Goal: Task Accomplishment & Management: Use online tool/utility

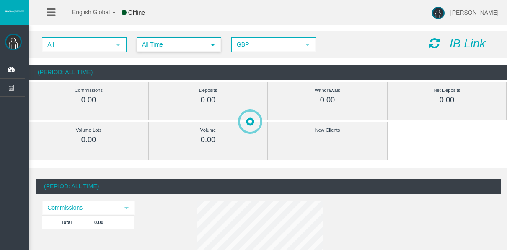
click at [181, 49] on span "All Time" at bounding box center [171, 44] width 68 height 13
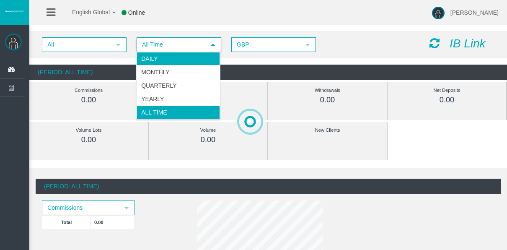
click at [175, 59] on li "Daily" at bounding box center [178, 58] width 83 height 13
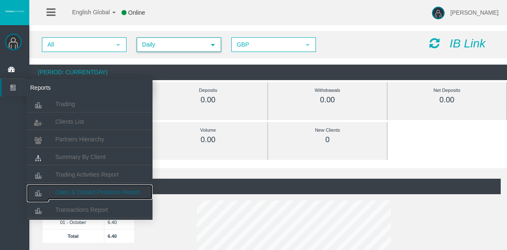
click at [96, 191] on span "Open & Closed Positions Report" at bounding box center [97, 192] width 85 height 7
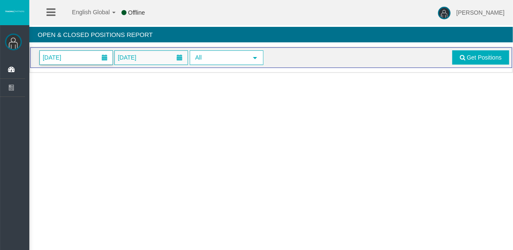
click at [84, 58] on span "[DATE]" at bounding box center [76, 58] width 73 height 14
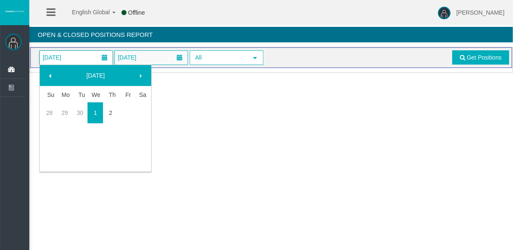
click at [107, 117] on link "2" at bounding box center [111, 112] width 16 height 15
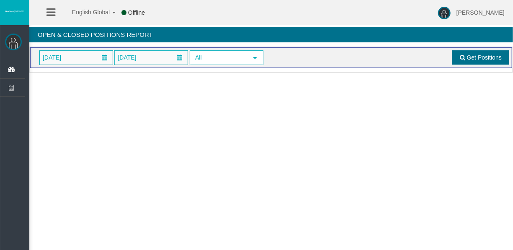
click at [462, 54] on span at bounding box center [462, 57] width 5 height 6
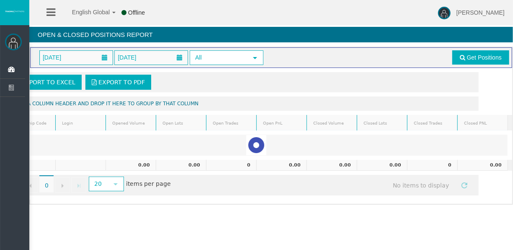
drag, startPoint x: 341, startPoint y: 191, endPoint x: 396, endPoint y: 153, distance: 68.0
click at [345, 190] on div "Export to Excel Export to PDF Drag a column header and drop it here to group by…" at bounding box center [271, 134] width 482 height 132
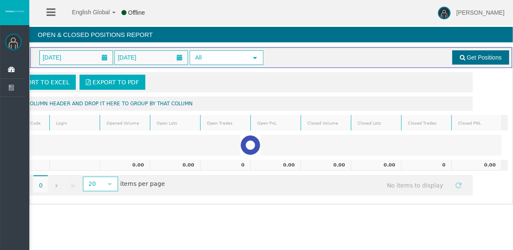
click at [479, 61] on link "Get Positions" at bounding box center [480, 57] width 57 height 14
click at [83, 60] on span "[DATE]" at bounding box center [76, 58] width 73 height 14
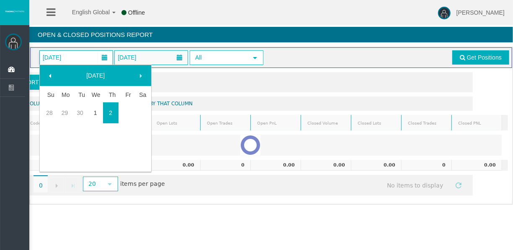
click at [114, 107] on link "2" at bounding box center [111, 112] width 16 height 15
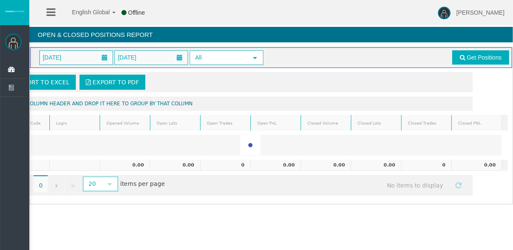
click at [450, 61] on div "02/10/2025 02/10/2025 All select Get Positions" at bounding box center [271, 57] width 476 height 15
click at [455, 59] on link "Get Positions" at bounding box center [480, 57] width 57 height 14
click at [469, 58] on span "Get Positions" at bounding box center [484, 57] width 35 height 7
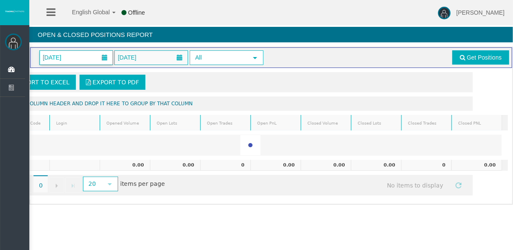
click at [92, 56] on span "[DATE]" at bounding box center [76, 58] width 73 height 14
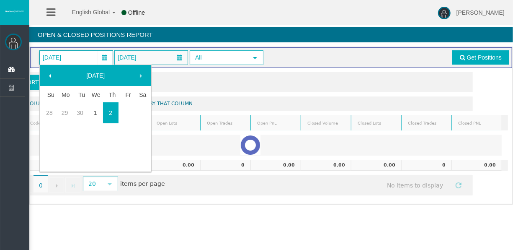
click at [105, 112] on link "2" at bounding box center [111, 112] width 16 height 15
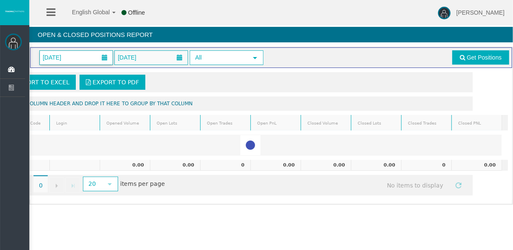
click at [78, 56] on span "[DATE]" at bounding box center [76, 58] width 73 height 14
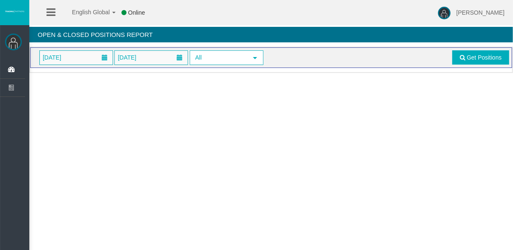
click at [97, 63] on span at bounding box center [104, 57] width 15 height 13
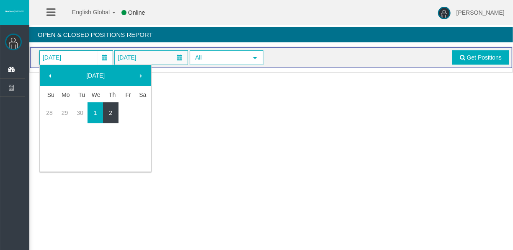
click at [107, 107] on link "2" at bounding box center [111, 112] width 16 height 15
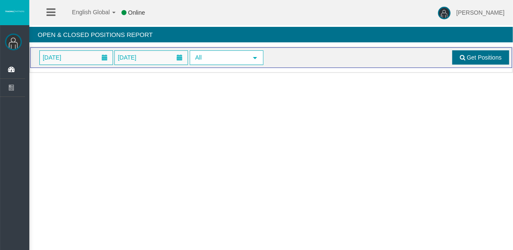
click at [476, 59] on span "Get Positions" at bounding box center [484, 57] width 35 height 7
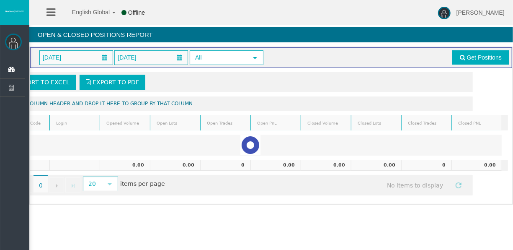
scroll to position [0, 41]
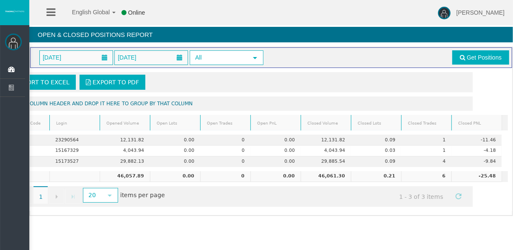
click at [425, 230] on div "English Global 简体中文 English Global 日本語 한국어 Online [PERSON_NAME] Help Log Out [P…" at bounding box center [256, 125] width 513 height 250
drag, startPoint x: 359, startPoint y: 212, endPoint x: 381, endPoint y: 203, distance: 23.7
drag, startPoint x: 381, startPoint y: 203, endPoint x: 360, endPoint y: 218, distance: 26.1
click at [360, 216] on div "Loading... [DATE] [DATE] All select Get Positions Export to Excel Export to PDF…" at bounding box center [271, 131] width 484 height 169
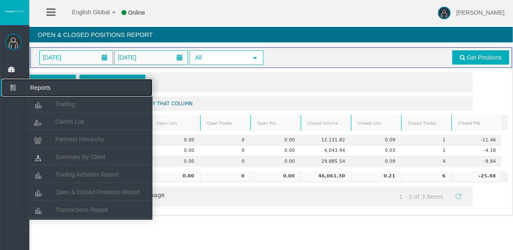
click at [18, 84] on icon at bounding box center [13, 88] width 22 height 18
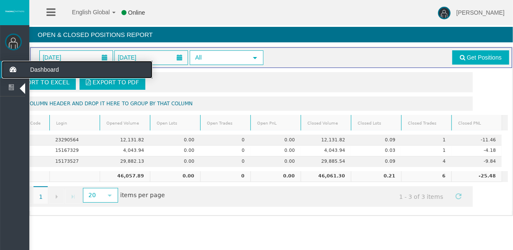
click at [15, 69] on icon at bounding box center [13, 70] width 22 height 18
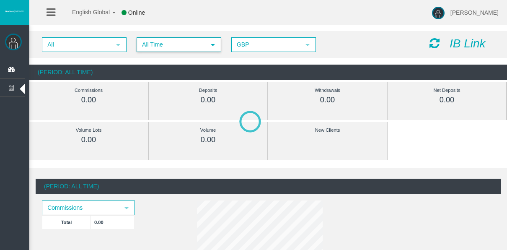
click at [150, 44] on span "All Time" at bounding box center [171, 44] width 68 height 13
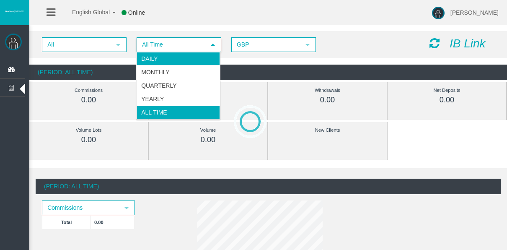
click at [157, 62] on li "Daily" at bounding box center [178, 58] width 83 height 13
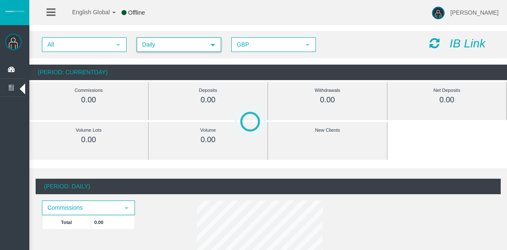
click at [167, 46] on span "Daily" at bounding box center [171, 44] width 68 height 13
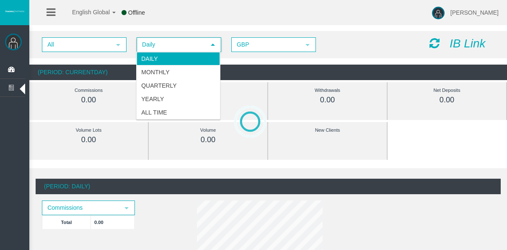
click at [169, 57] on li "Daily" at bounding box center [178, 58] width 83 height 13
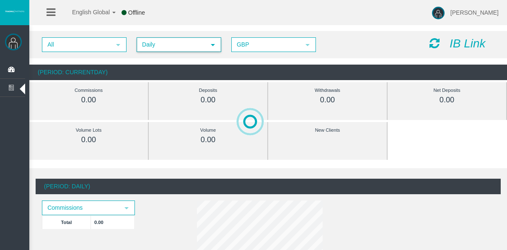
click at [164, 47] on span "Daily" at bounding box center [171, 44] width 68 height 13
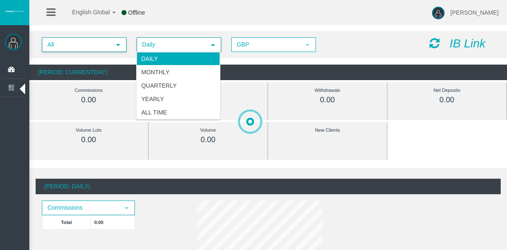
click at [109, 49] on span "All" at bounding box center [77, 44] width 68 height 13
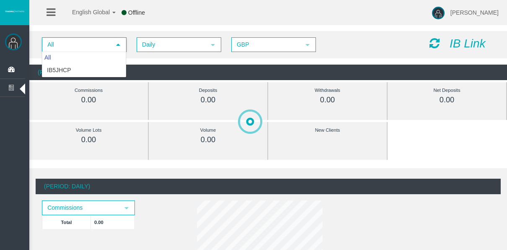
click at [138, 43] on span "Daily" at bounding box center [171, 44] width 68 height 13
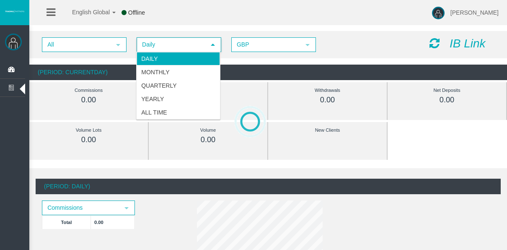
drag, startPoint x: 202, startPoint y: 38, endPoint x: 198, endPoint y: 36, distance: 4.3
click at [198, 36] on div "All select Daily select 4 GBP select GBP IB Link" at bounding box center [268, 44] width 478 height 27
drag, startPoint x: 198, startPoint y: 36, endPoint x: 191, endPoint y: 27, distance: 11.2
click at [191, 27] on div "All select Daily select 4 GBP select GBP IB Link (Period: CurrentDay) Commissio…" at bounding box center [268, 49] width 478 height 57
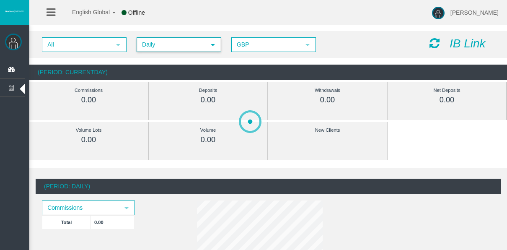
click at [189, 43] on span "Daily" at bounding box center [171, 44] width 68 height 13
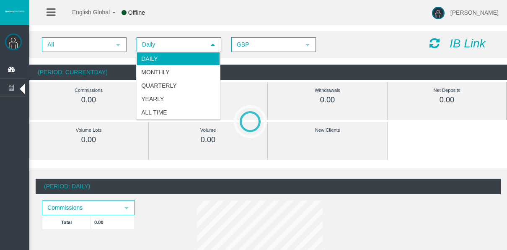
click at [188, 43] on span "Daily" at bounding box center [171, 44] width 68 height 13
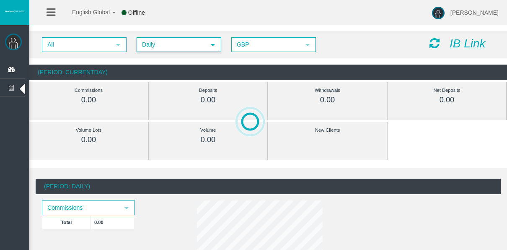
click at [188, 44] on span "Daily" at bounding box center [171, 44] width 68 height 13
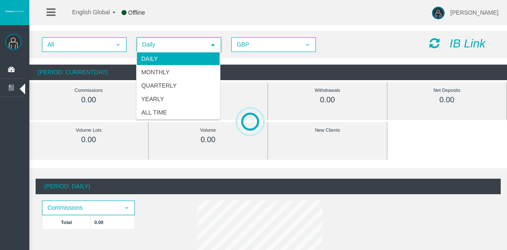
click at [188, 44] on span "Daily" at bounding box center [171, 44] width 68 height 13
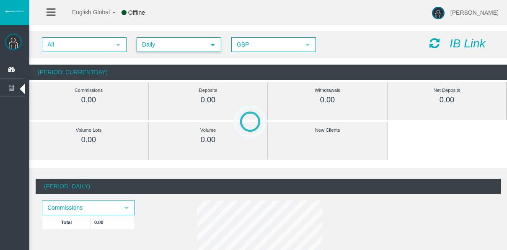
click at [187, 44] on span "Daily" at bounding box center [171, 44] width 68 height 13
